Goal: Navigation & Orientation: Find specific page/section

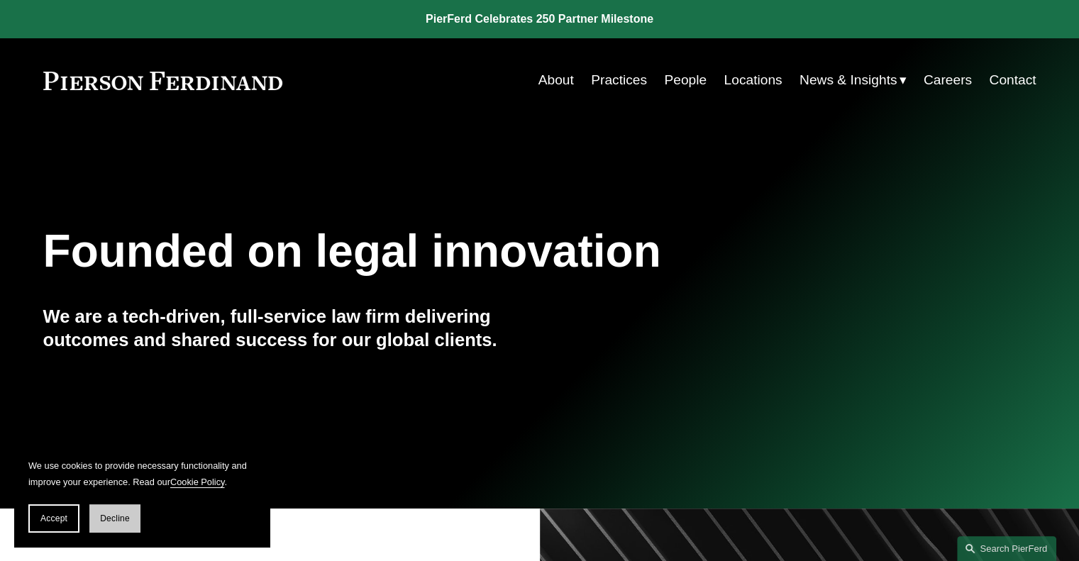
click at [118, 519] on span "Decline" at bounding box center [115, 519] width 30 height 10
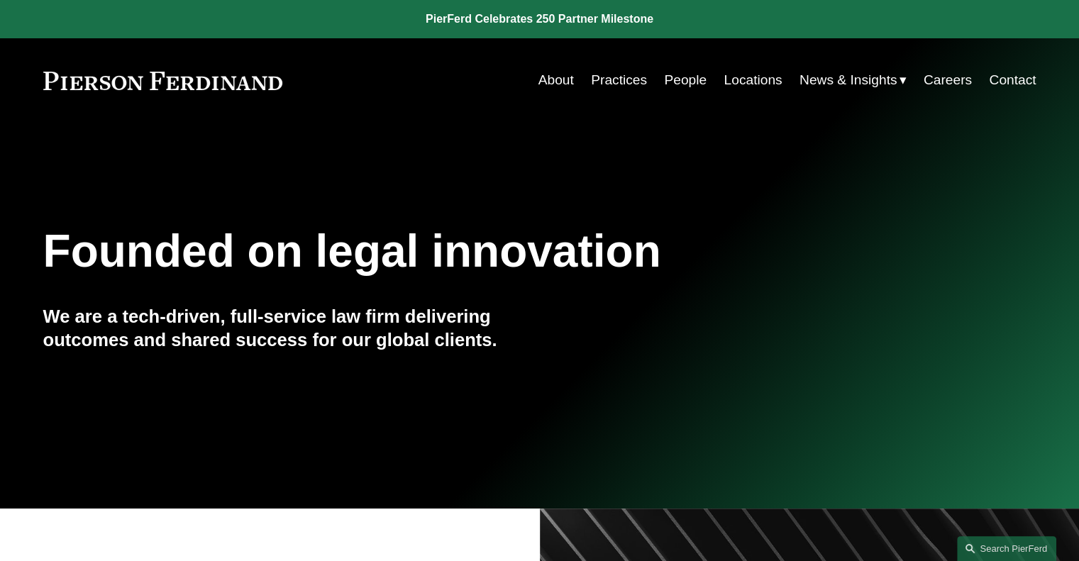
click at [750, 83] on link "Locations" at bounding box center [753, 80] width 58 height 27
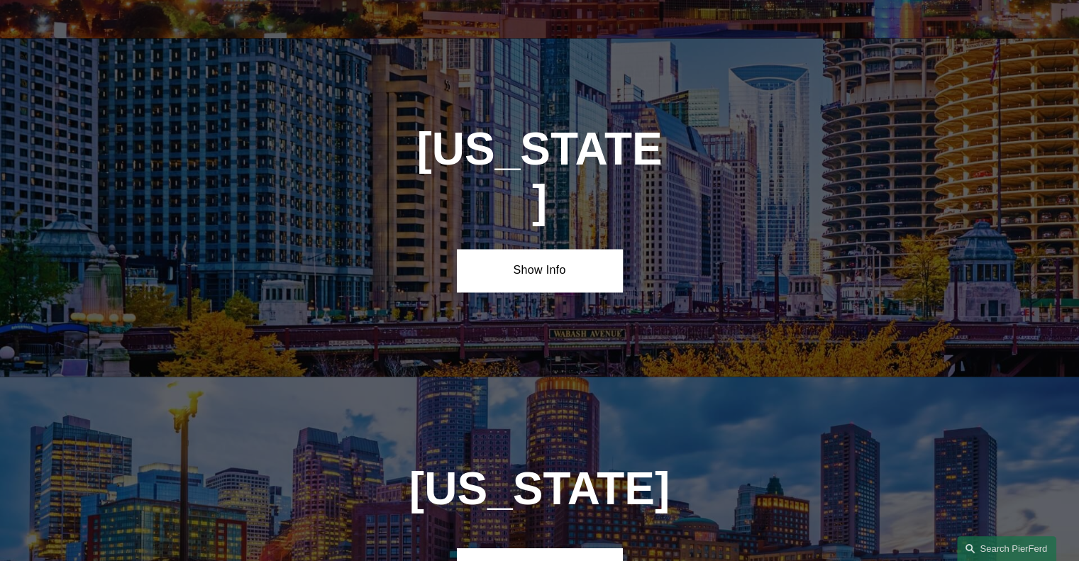
scroll to position [2415, 0]
click at [584, 547] on link "Show Info" at bounding box center [539, 568] width 165 height 43
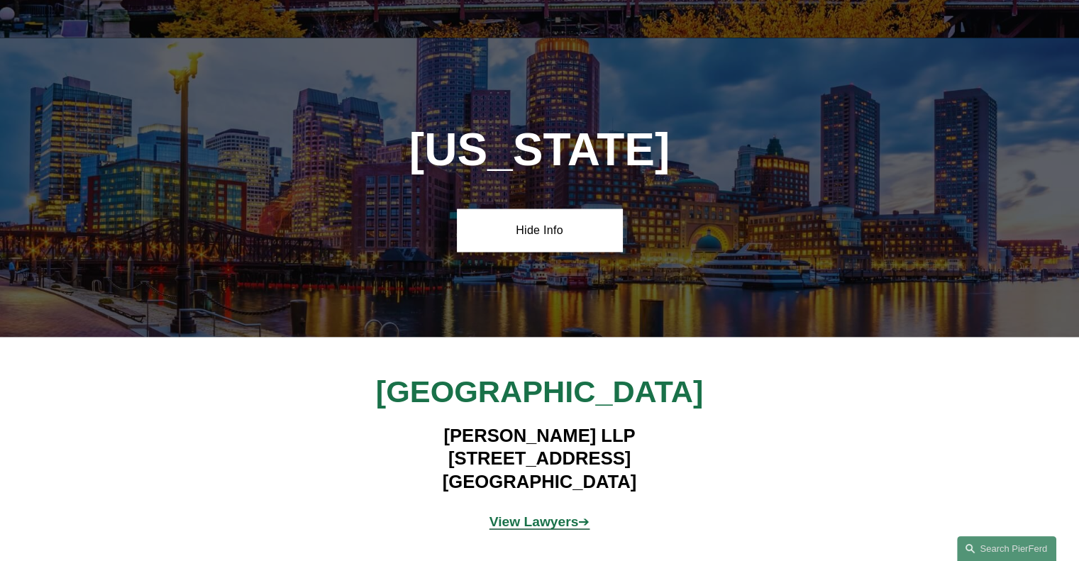
scroll to position [2752, 0]
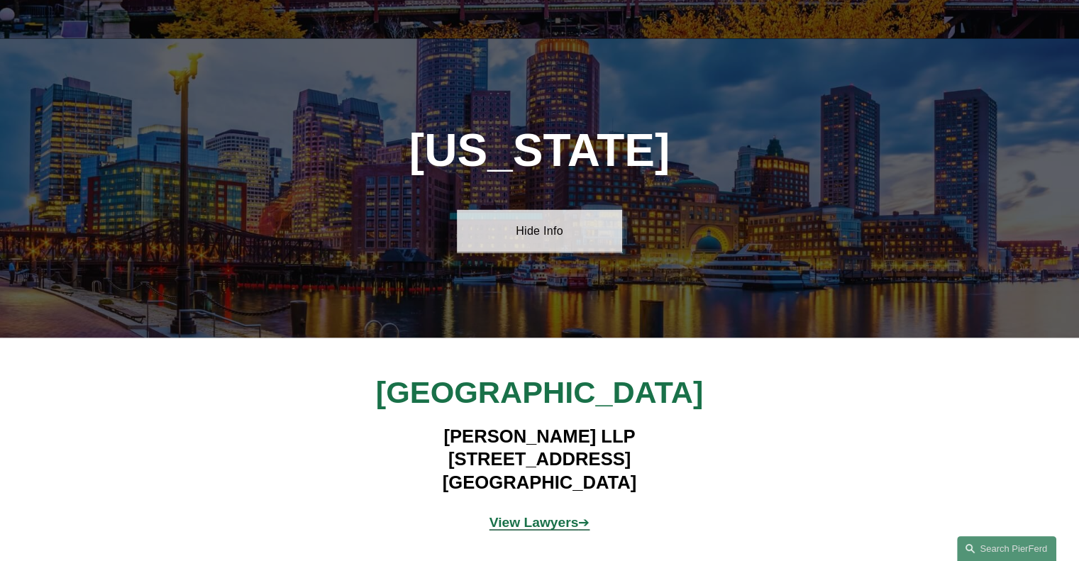
click at [553, 210] on link "Hide Info" at bounding box center [539, 231] width 165 height 43
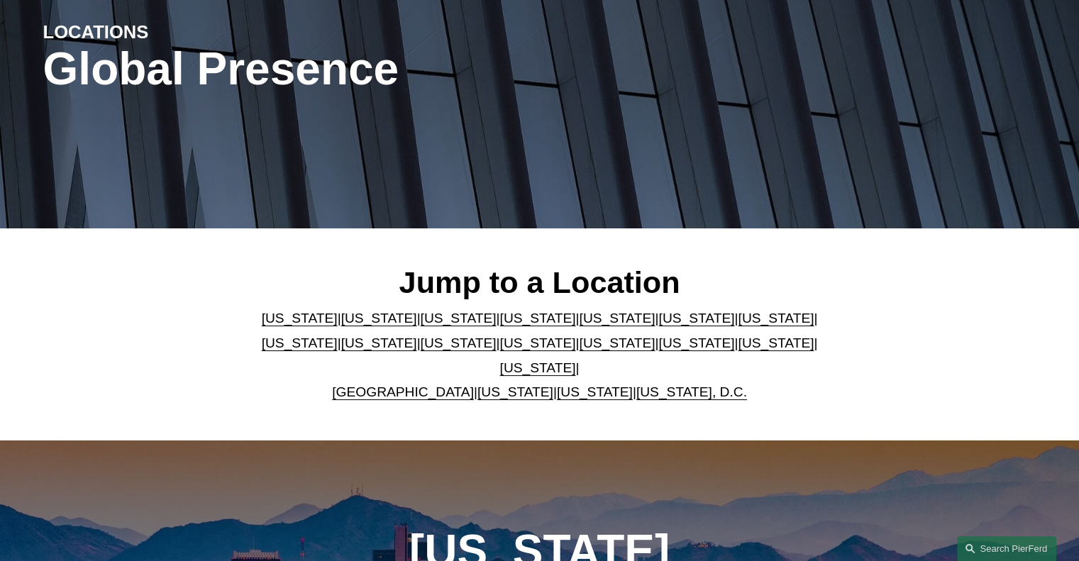
scroll to position [0, 0]
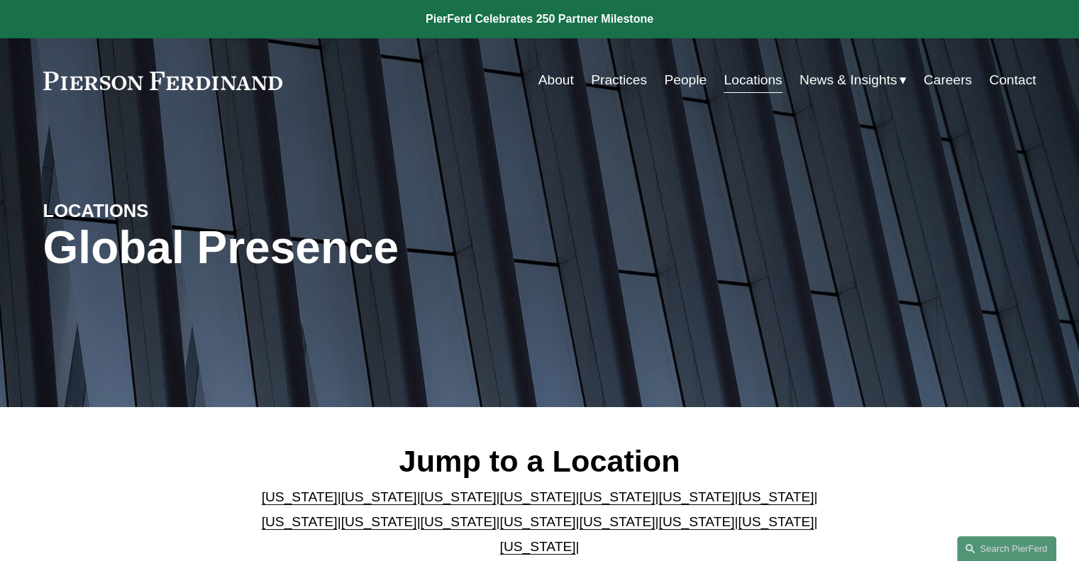
click at [692, 81] on link "People" at bounding box center [685, 80] width 43 height 27
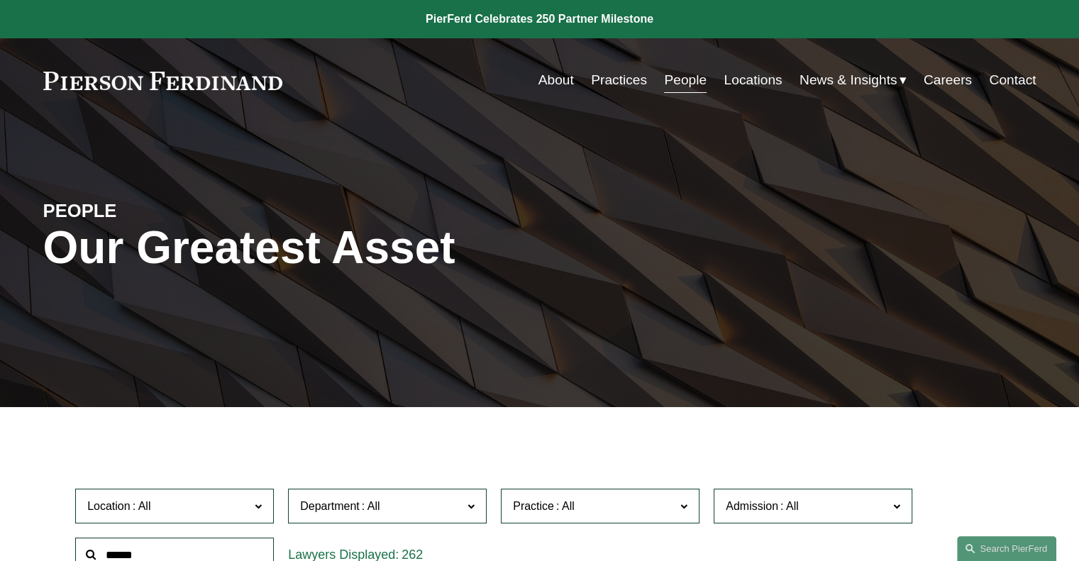
click at [732, 92] on link "Locations" at bounding box center [753, 80] width 58 height 27
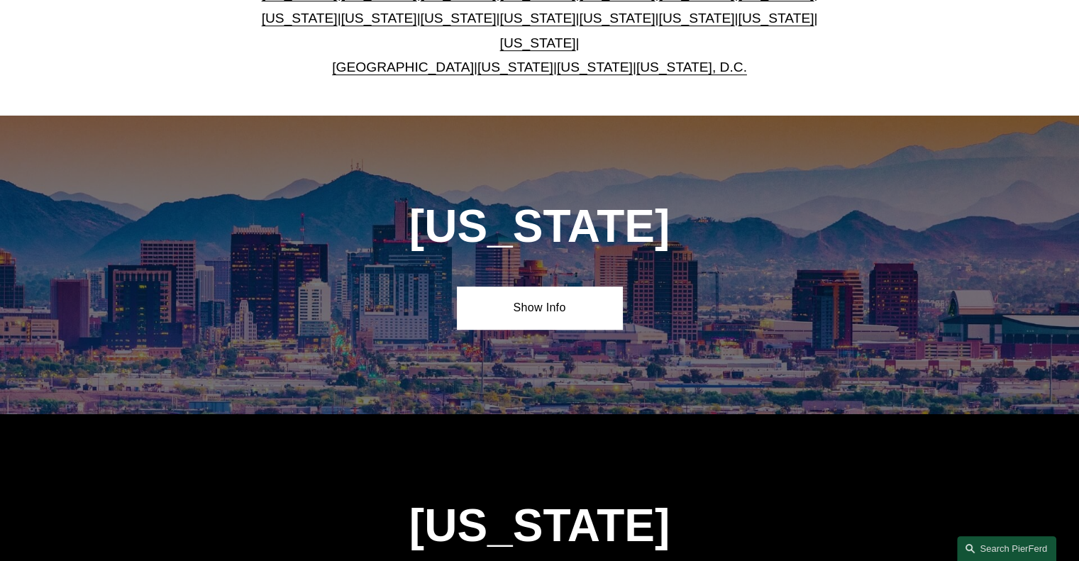
scroll to position [505, 0]
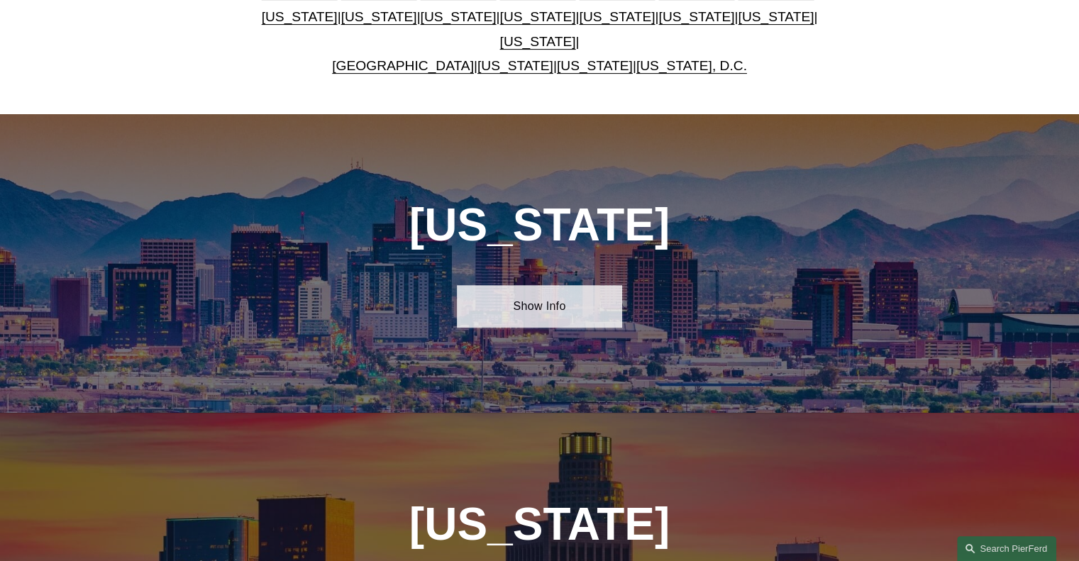
click at [548, 292] on link "Show Info" at bounding box center [539, 306] width 165 height 43
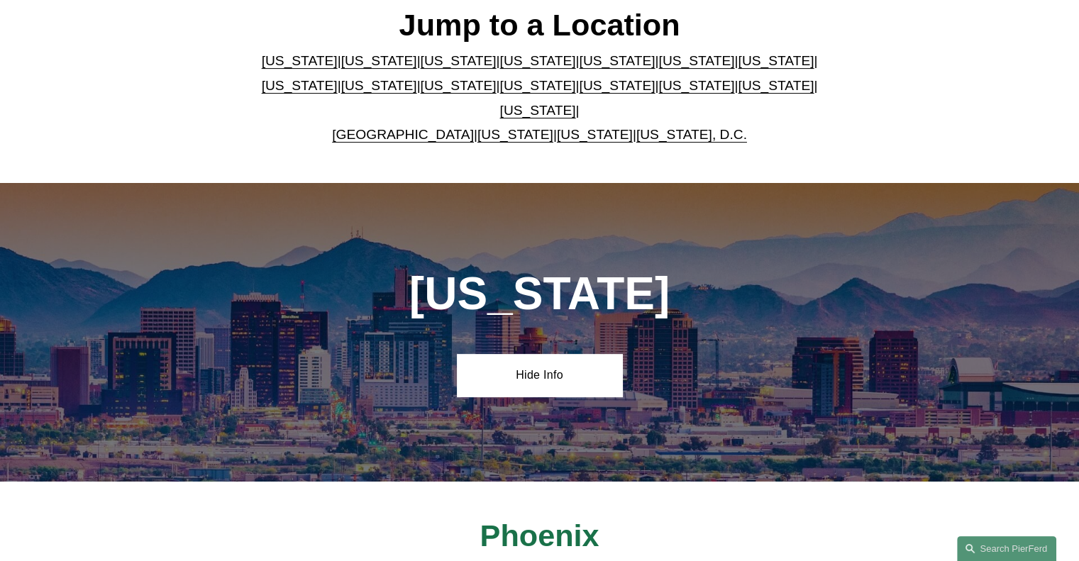
scroll to position [436, 0]
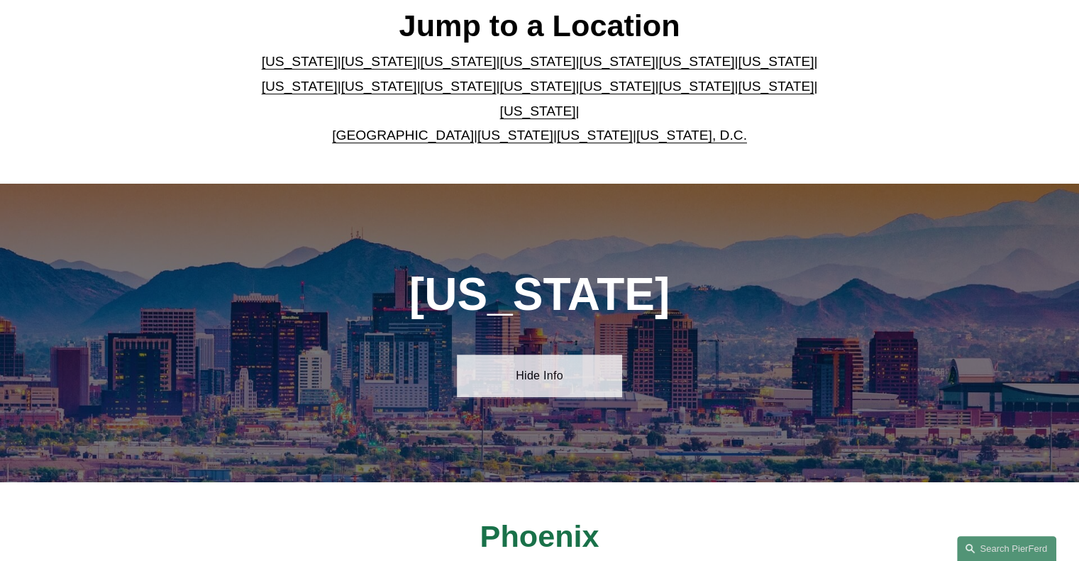
click at [570, 355] on link "Hide Info" at bounding box center [539, 376] width 165 height 43
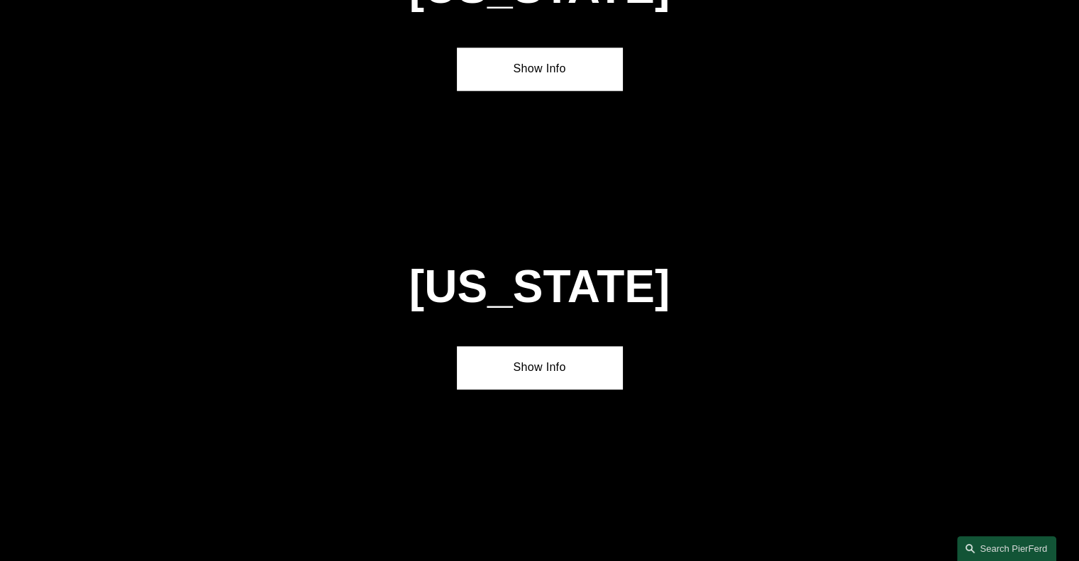
scroll to position [1641, 0]
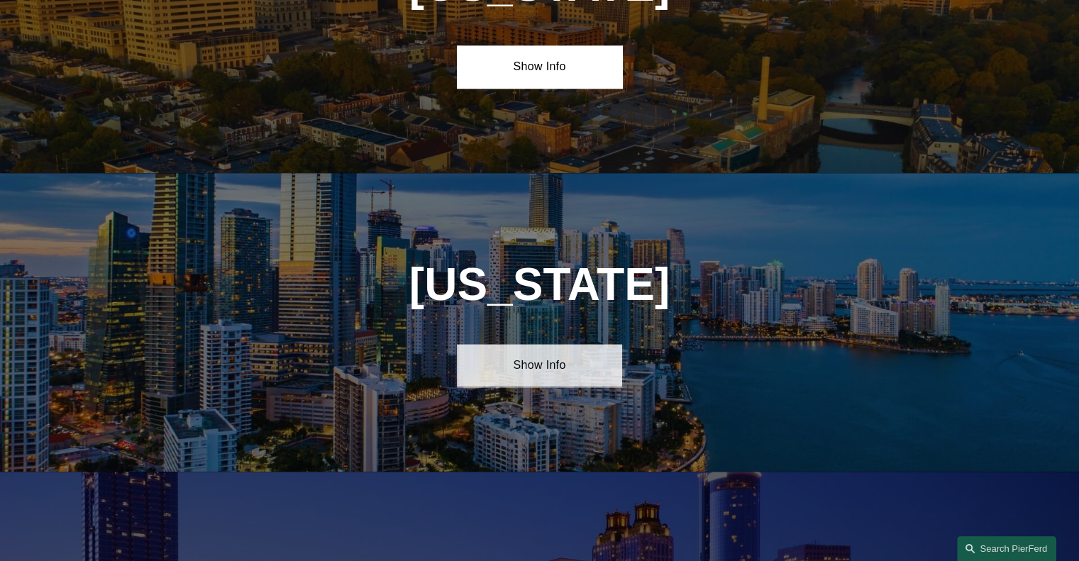
click at [591, 344] on link "Show Info" at bounding box center [539, 365] width 165 height 43
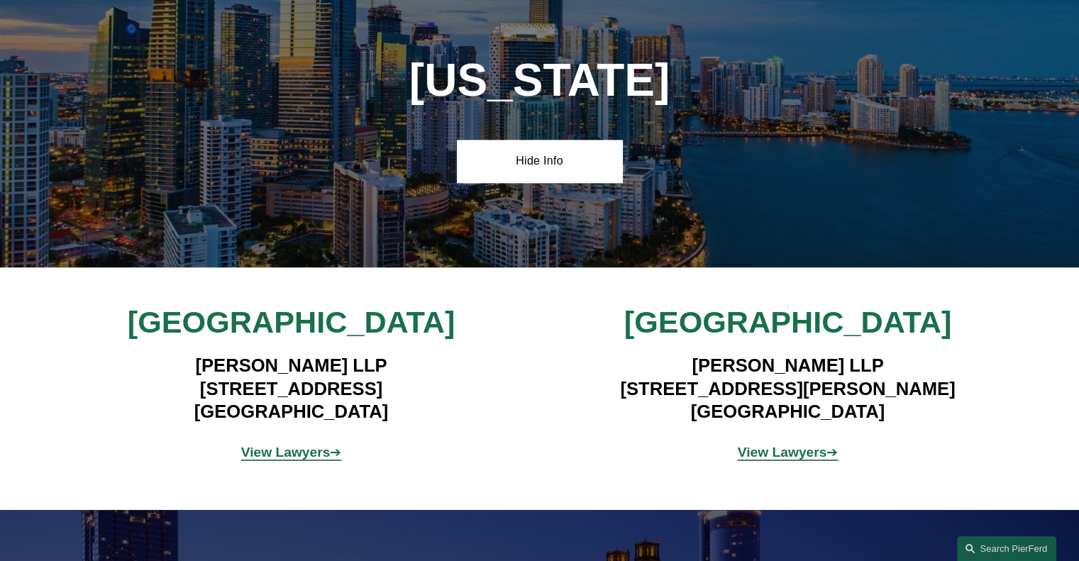
scroll to position [1846, 0]
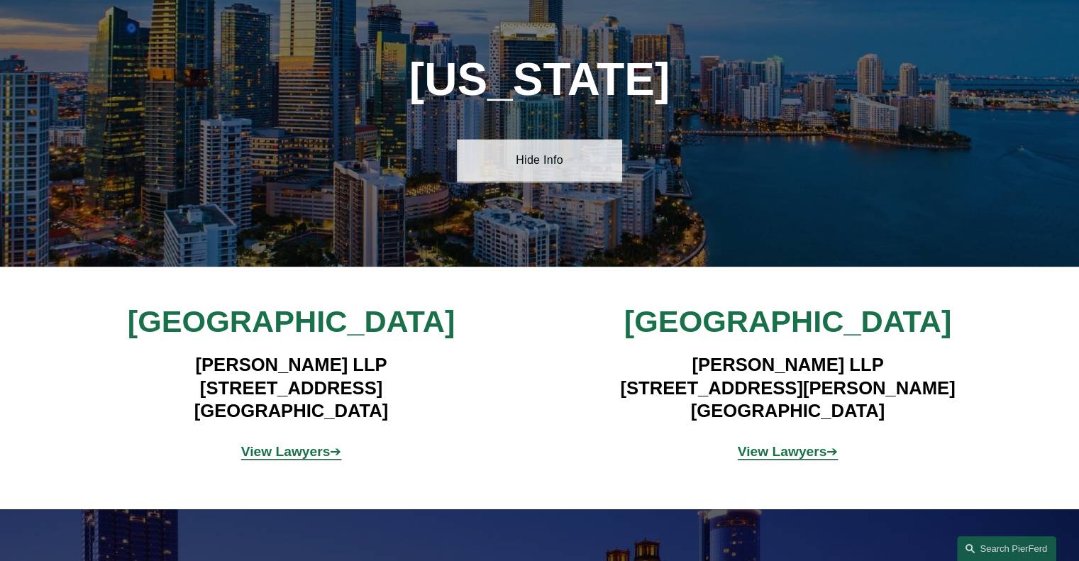
click at [582, 161] on link "Hide Info" at bounding box center [539, 160] width 165 height 43
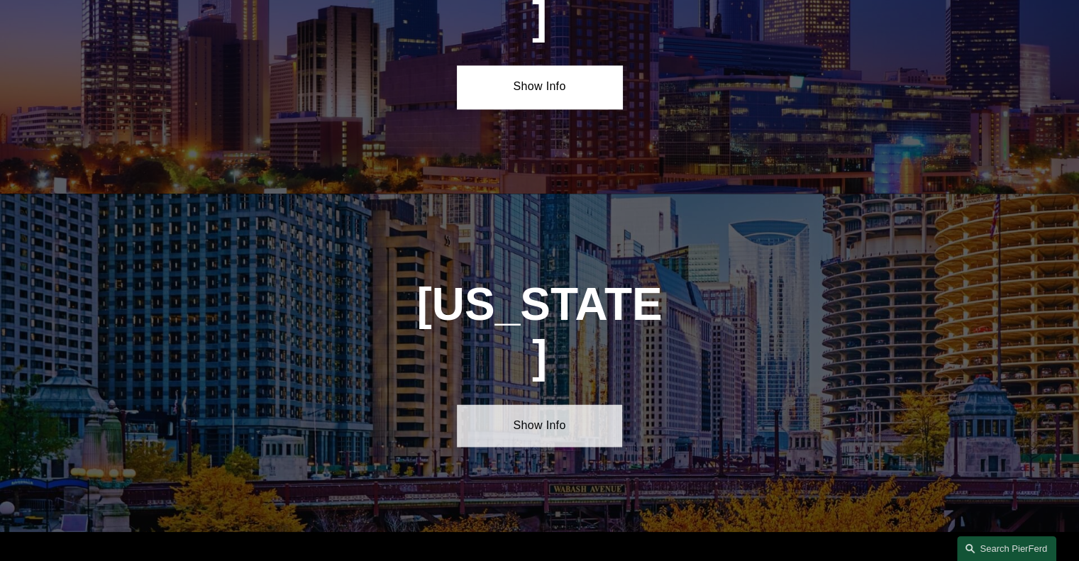
scroll to position [2257, 0]
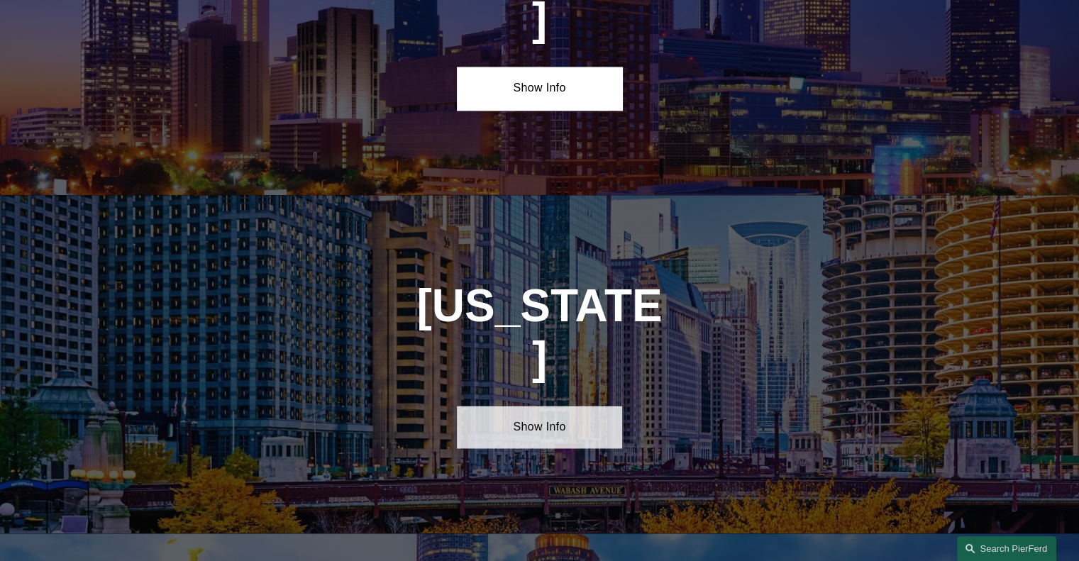
click at [573, 406] on link "Show Info" at bounding box center [539, 427] width 165 height 43
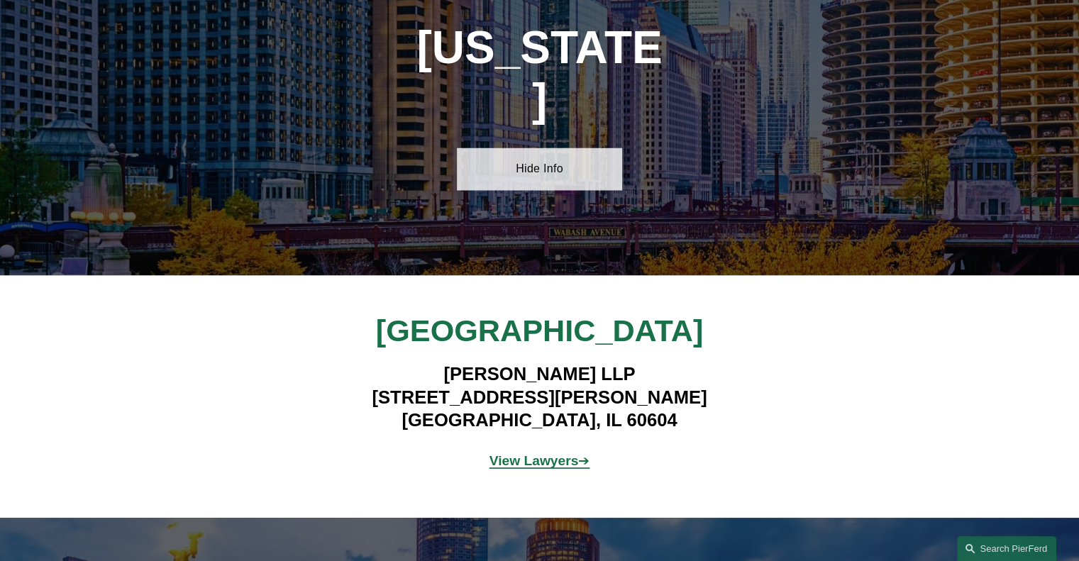
scroll to position [2531, 0]
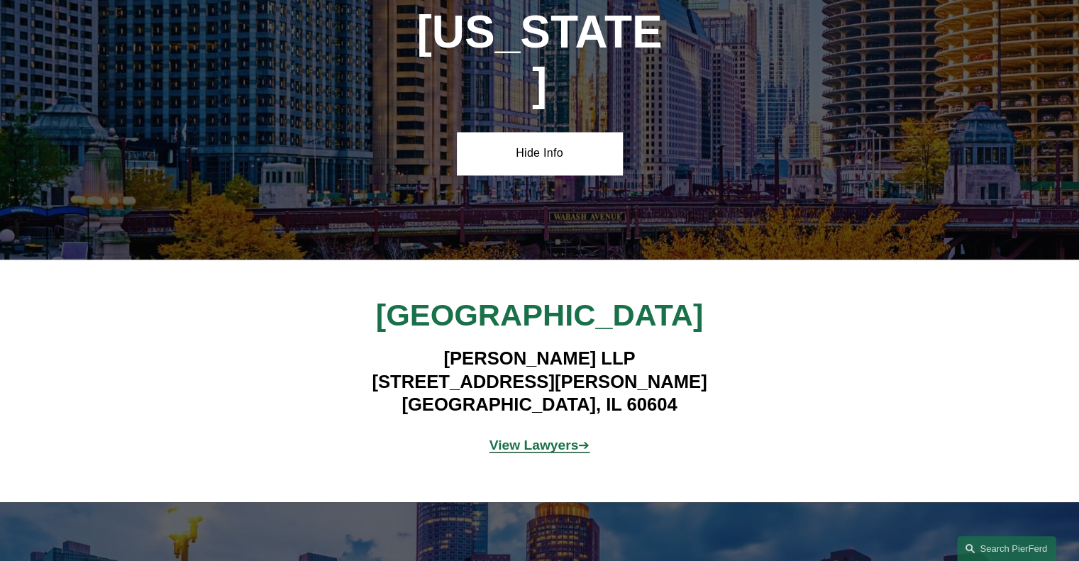
click at [577, 91] on div "Illinois Hide Info" at bounding box center [539, 90] width 1079 height 338
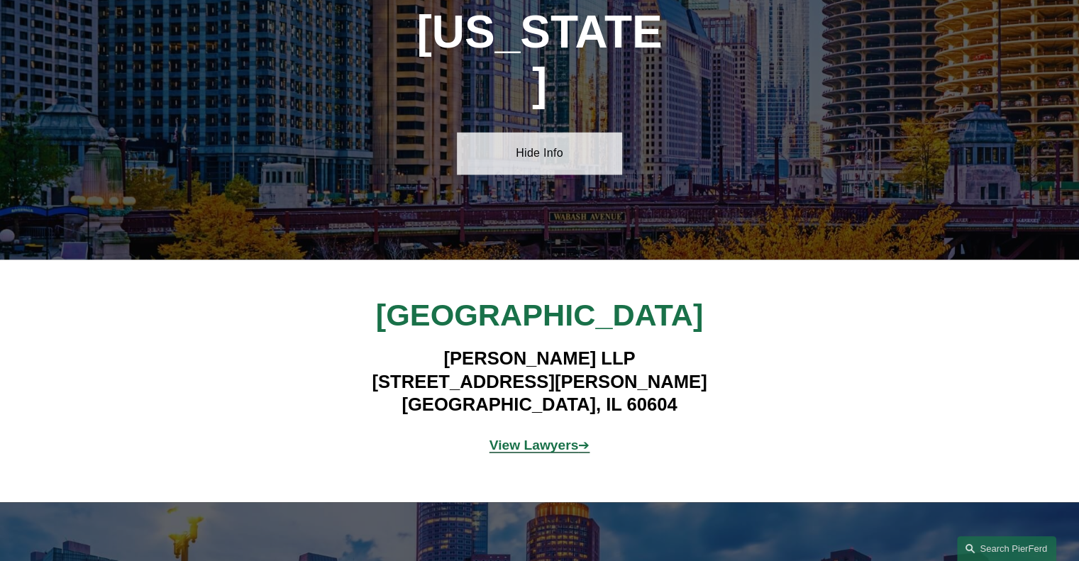
click at [598, 132] on link "Hide Info" at bounding box center [539, 153] width 165 height 43
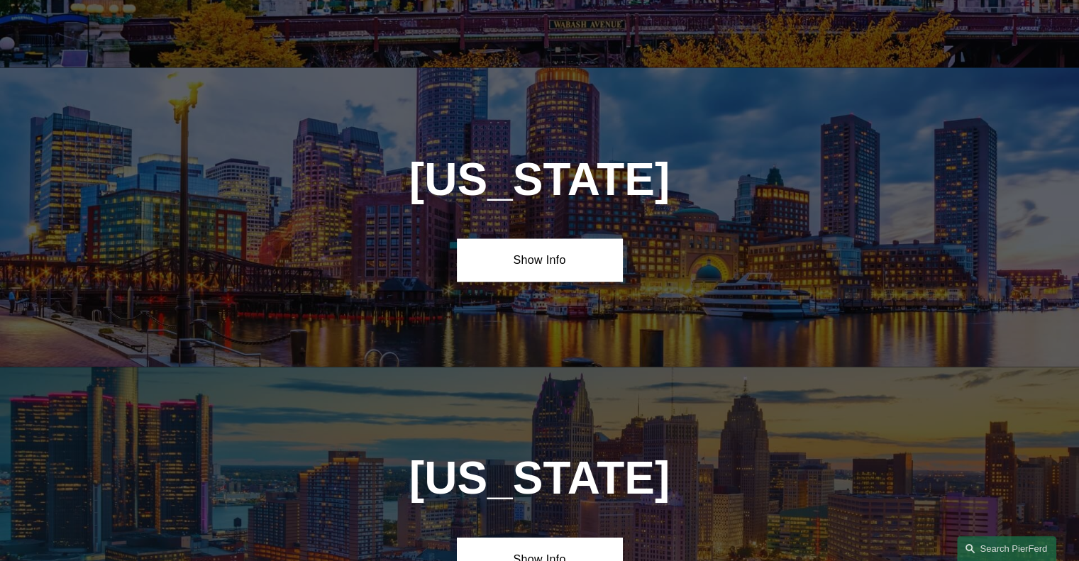
scroll to position [2721, 0]
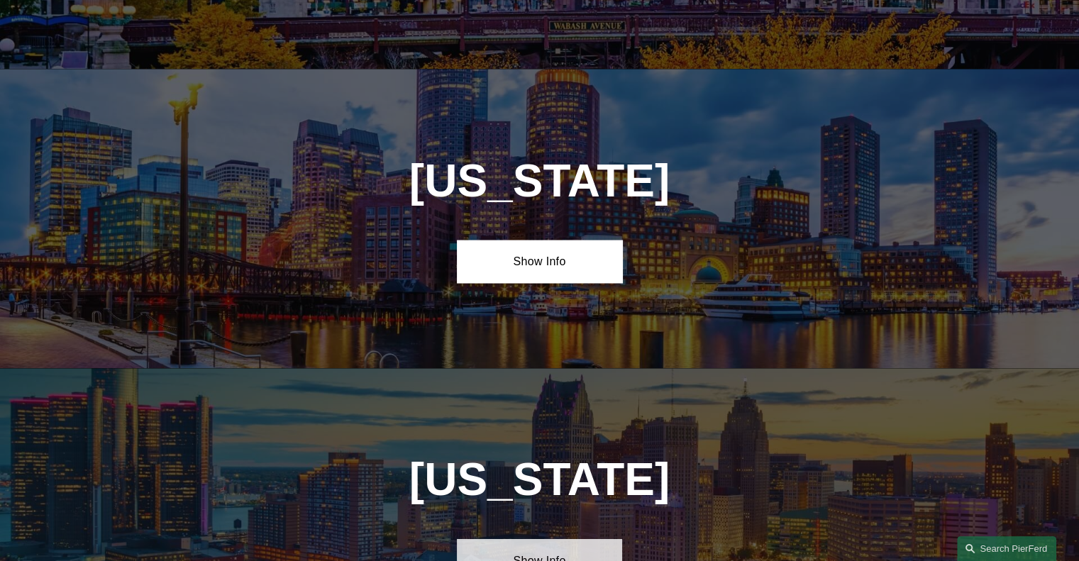
click at [570, 539] on link "Show Info" at bounding box center [539, 560] width 165 height 43
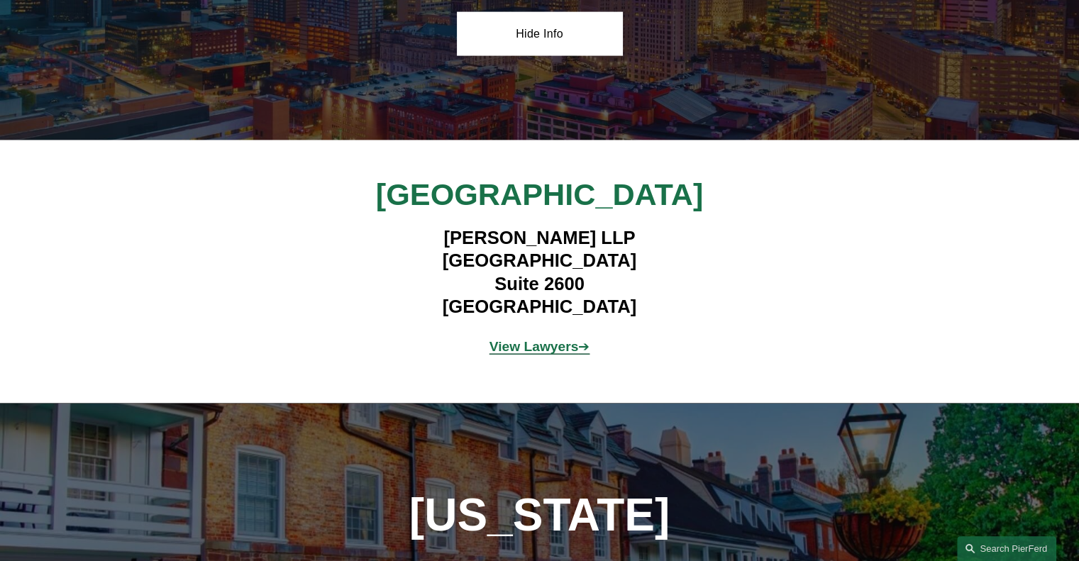
scroll to position [3247, 0]
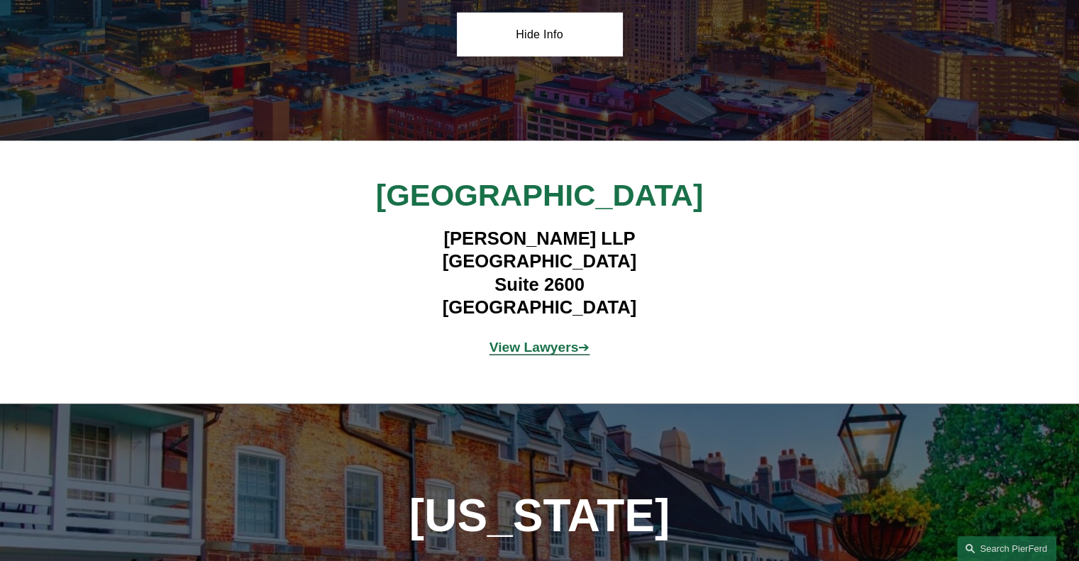
drag, startPoint x: 568, startPoint y: 267, endPoint x: 545, endPoint y: 257, distance: 24.5
click at [545, 340] on strong "View Lawyers" at bounding box center [533, 347] width 89 height 15
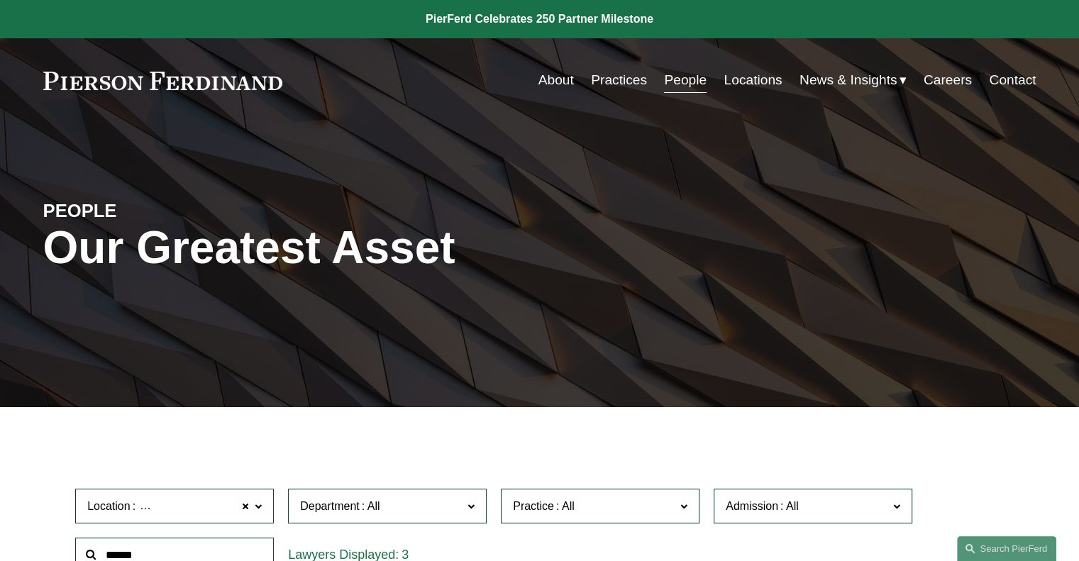
click at [170, 84] on link at bounding box center [163, 81] width 240 height 18
